Goal: Book appointment/travel/reservation

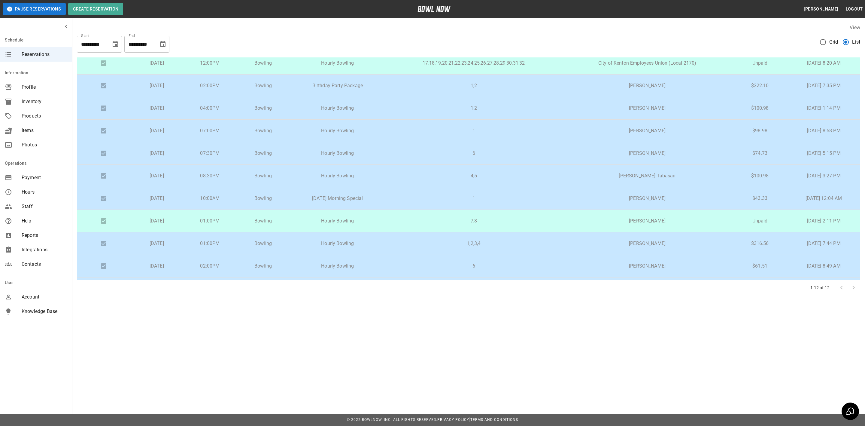
scroll to position [67, 0]
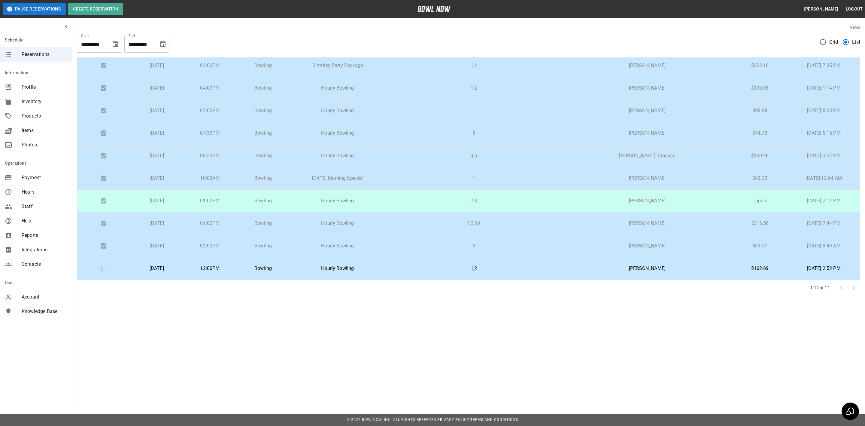
click at [381, 177] on p "[DATE] Morning Special" at bounding box center [338, 178] width 86 height 7
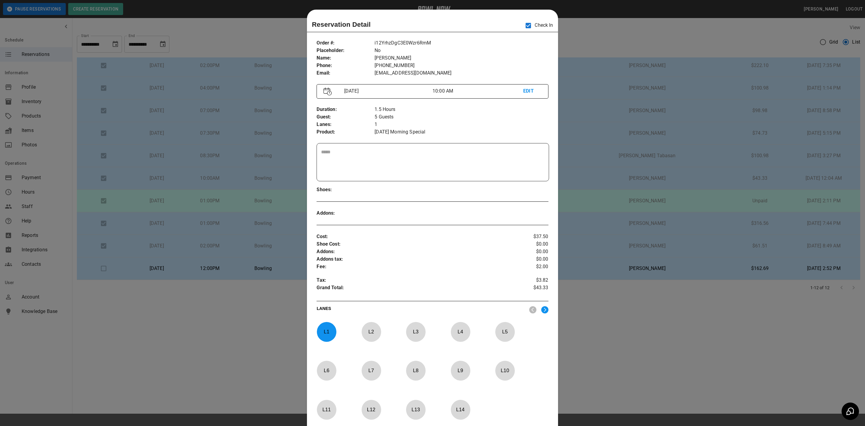
scroll to position [9, 0]
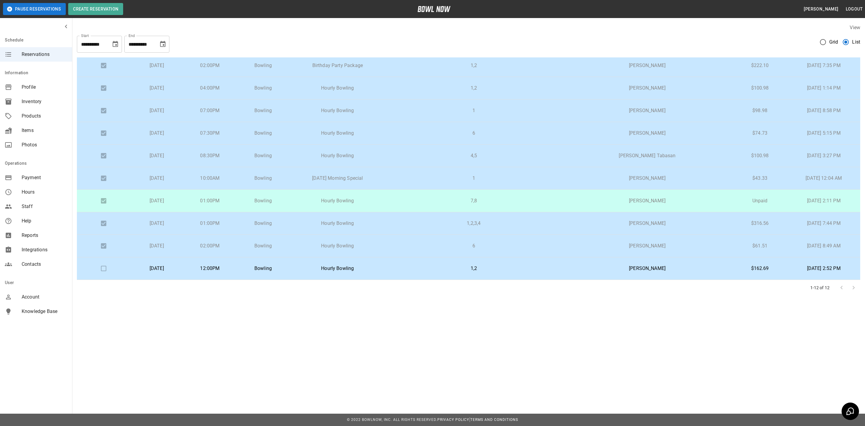
click at [381, 176] on p "[DATE] Morning Special" at bounding box center [338, 178] width 86 height 7
click at [385, 198] on td "Hourly Bowling" at bounding box center [338, 201] width 96 height 23
click at [385, 219] on td "Hourly Bowling" at bounding box center [338, 223] width 96 height 23
click at [385, 242] on td "Hourly Bowling" at bounding box center [338, 246] width 96 height 23
click at [404, 176] on td "1" at bounding box center [473, 178] width 177 height 23
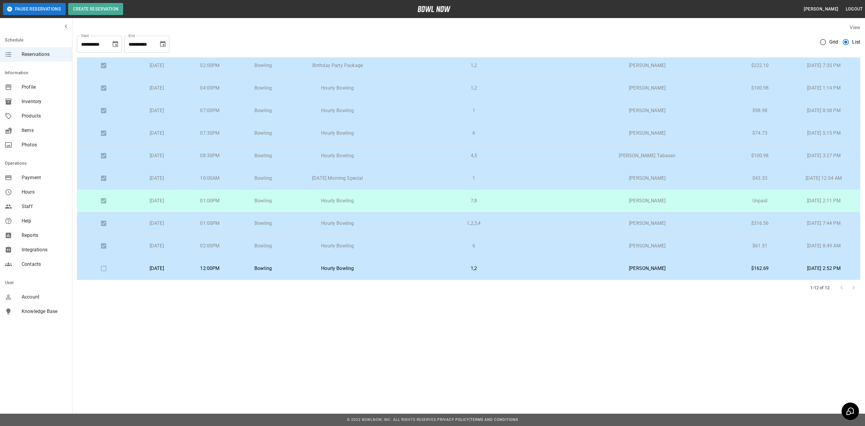
click at [322, 199] on p "Hourly Bowling" at bounding box center [338, 200] width 86 height 7
